Goal: Task Accomplishment & Management: Use online tool/utility

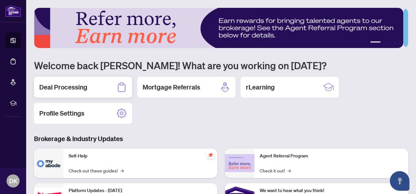
click at [72, 86] on h2 "Deal Processing" at bounding box center [63, 87] width 48 height 9
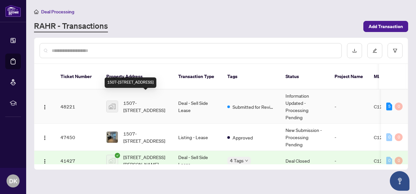
click at [137, 99] on span "1507-[STREET_ADDRESS]" at bounding box center [145, 106] width 44 height 14
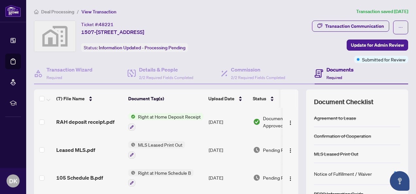
click at [153, 116] on span "Right at Home Deposit Receipt" at bounding box center [169, 116] width 68 height 7
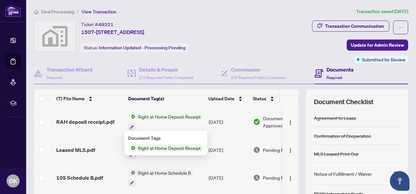
click at [172, 150] on span "Right at Home Deposit Receipt" at bounding box center [169, 147] width 68 height 7
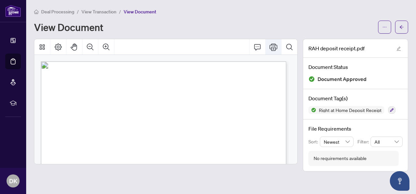
click at [274, 46] on icon "Print" at bounding box center [273, 47] width 8 height 8
click at [220, 14] on div "Deal Processing / View Transaction / View Document" at bounding box center [221, 12] width 374 height 8
